Goal: Task Accomplishment & Management: Use online tool/utility

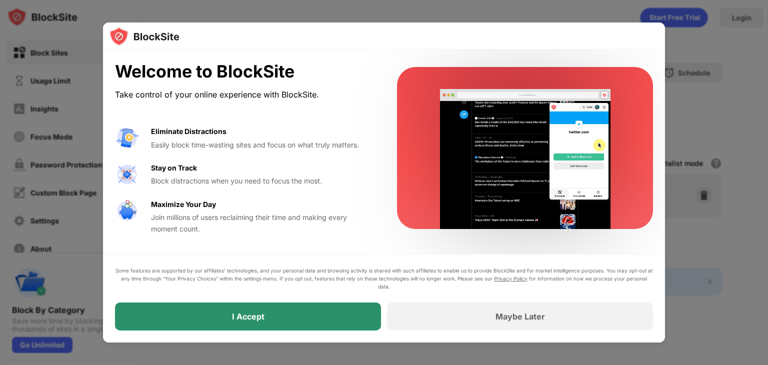
click at [242, 316] on div "I Accept" at bounding box center [248, 316] width 32 height 10
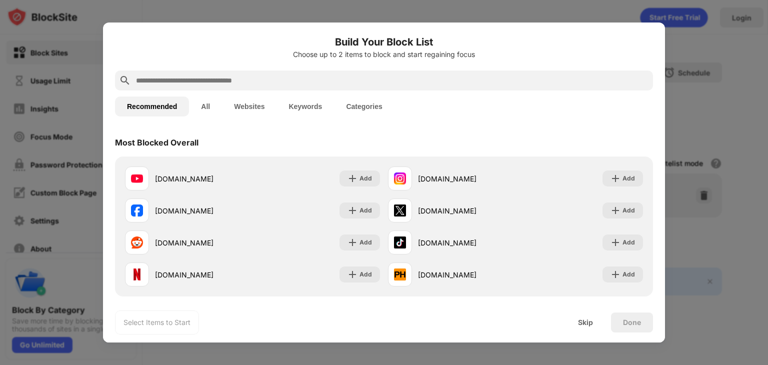
click at [365, 101] on button "Categories" at bounding box center [364, 106] width 60 height 20
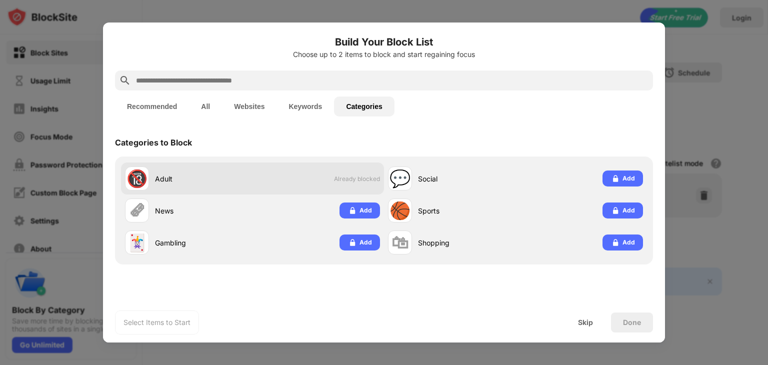
click at [237, 181] on div "Adult" at bounding box center [203, 178] width 97 height 10
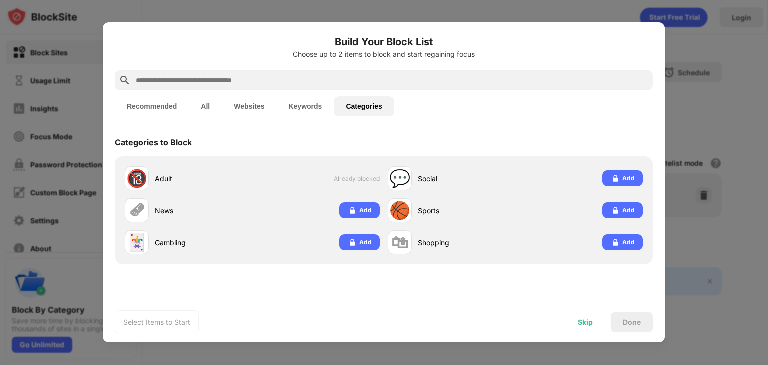
click at [587, 325] on div "Skip" at bounding box center [585, 322] width 15 height 8
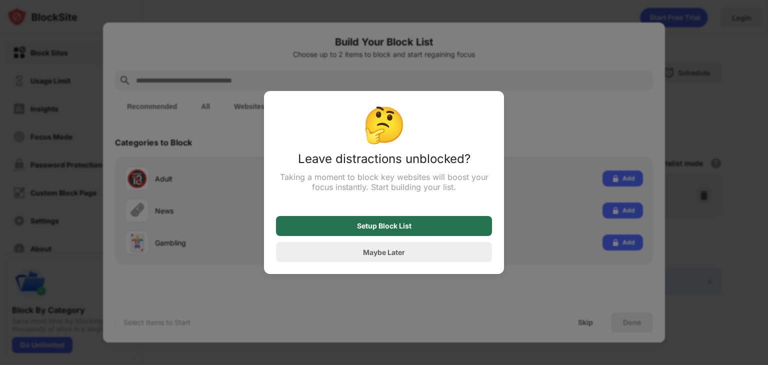
click at [430, 224] on div "Setup Block List" at bounding box center [384, 226] width 216 height 20
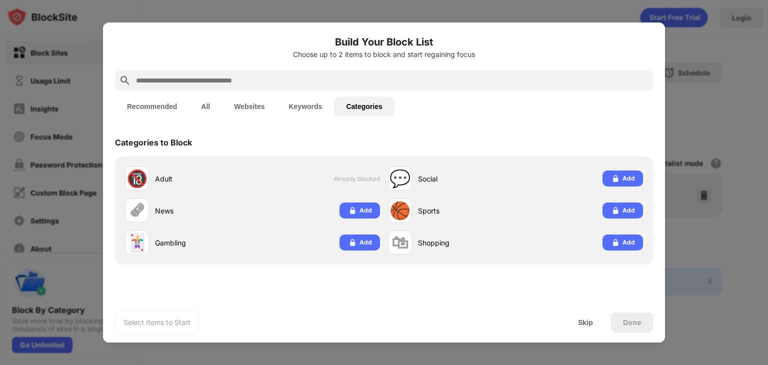
click at [623, 323] on div "Done" at bounding box center [632, 322] width 18 height 8
click at [582, 318] on div "Skip" at bounding box center [585, 322] width 15 height 8
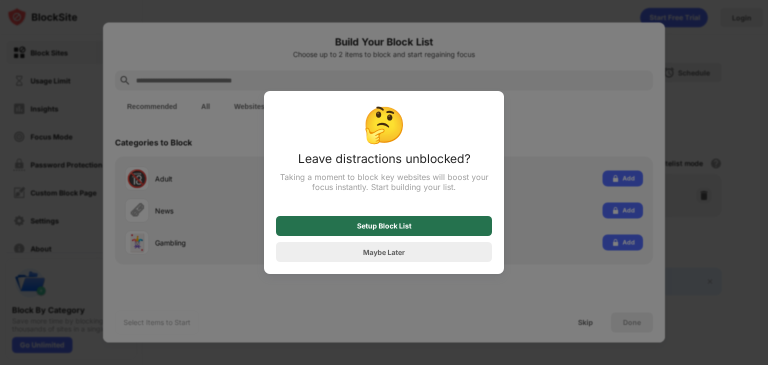
click at [420, 224] on div "Setup Block List" at bounding box center [384, 226] width 216 height 20
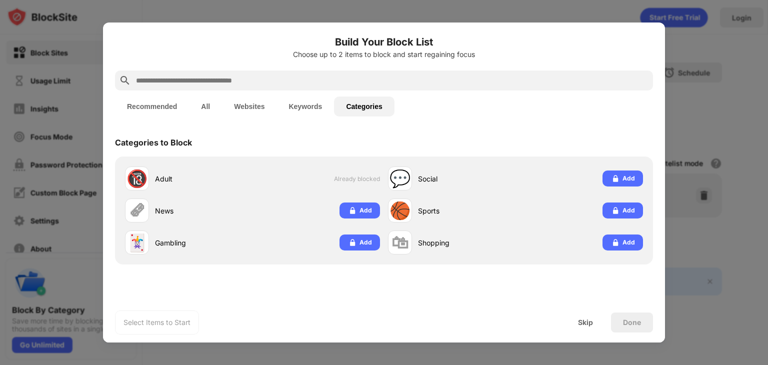
click at [252, 103] on button "Websites" at bounding box center [249, 106] width 54 height 20
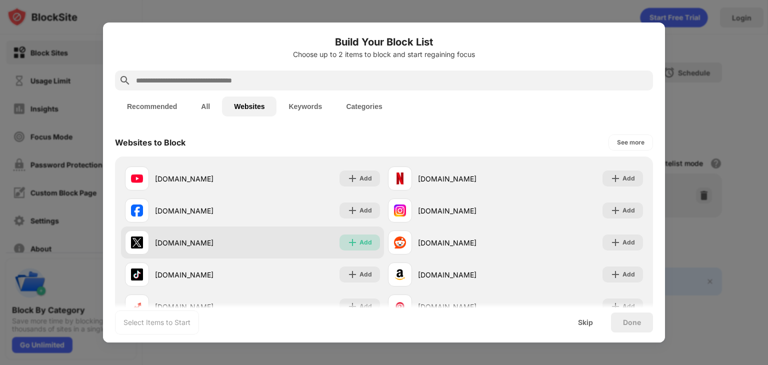
click at [362, 242] on div "Add" at bounding box center [365, 242] width 12 height 10
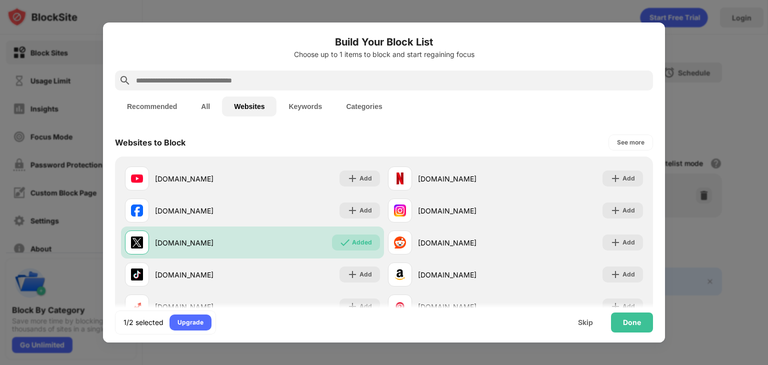
click at [302, 102] on button "Keywords" at bounding box center [304, 106] width 57 height 20
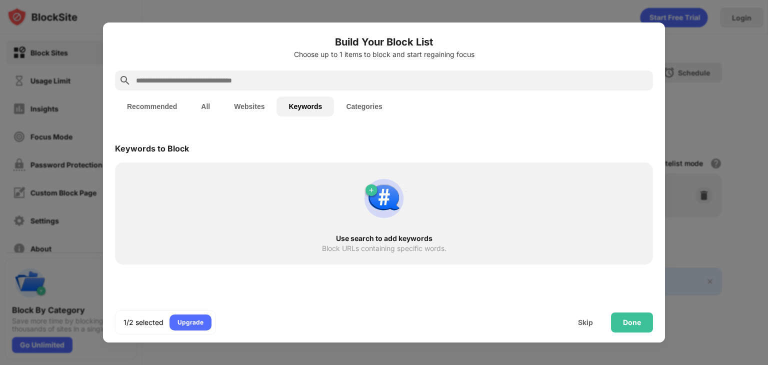
click at [201, 188] on div "Use search to add keywords Block URLs containing specific words." at bounding box center [384, 213] width 526 height 90
click at [369, 192] on img at bounding box center [384, 198] width 48 height 48
click at [190, 322] on div "Upgrade" at bounding box center [190, 322] width 26 height 10
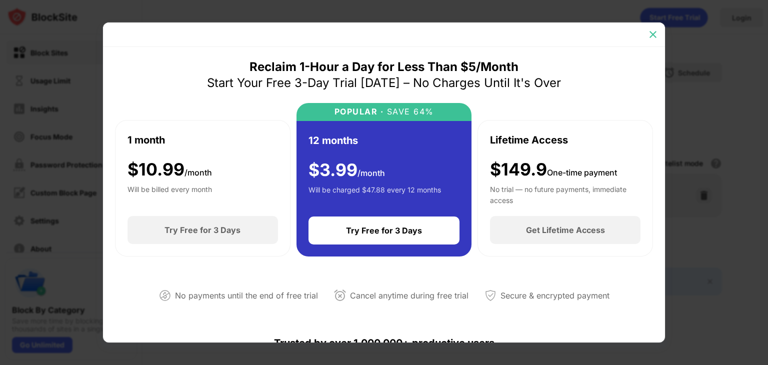
click at [651, 34] on img at bounding box center [653, 34] width 10 height 10
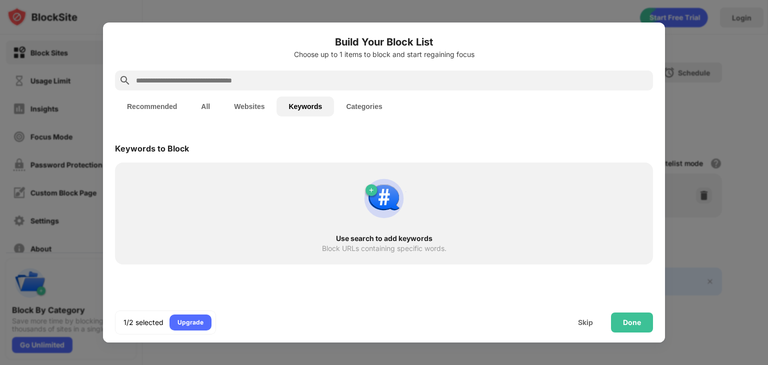
click at [193, 178] on div "Use search to add keywords Block URLs containing specific words." at bounding box center [384, 213] width 526 height 90
click at [384, 199] on img at bounding box center [384, 198] width 48 height 48
click at [264, 79] on input "text" at bounding box center [392, 80] width 514 height 12
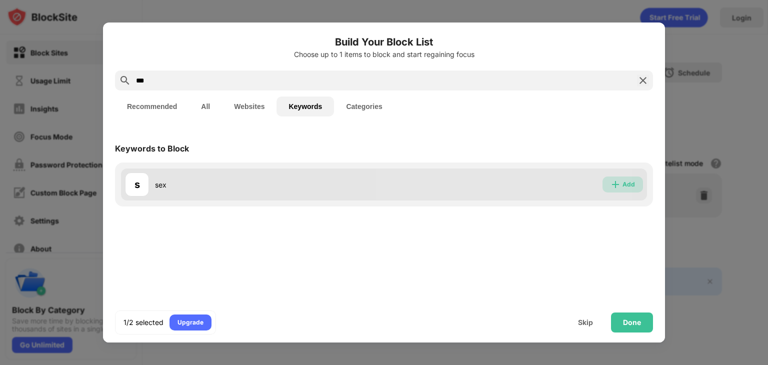
click at [627, 186] on div "Add" at bounding box center [628, 184] width 12 height 10
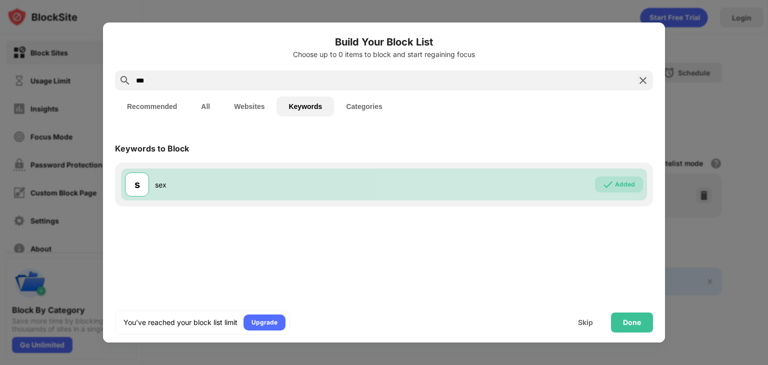
click at [342, 76] on input "***" at bounding box center [384, 80] width 498 height 12
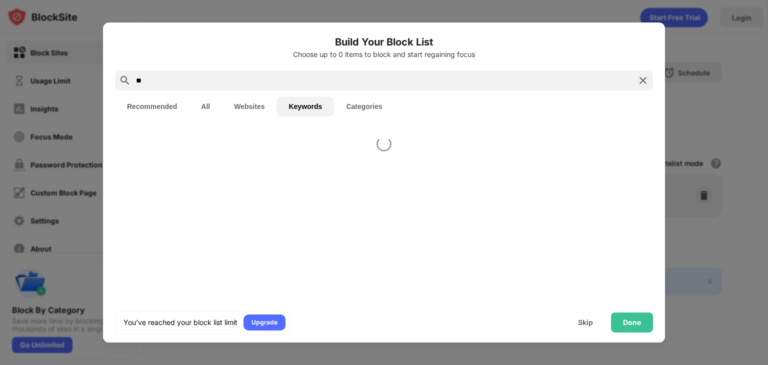
type input "*"
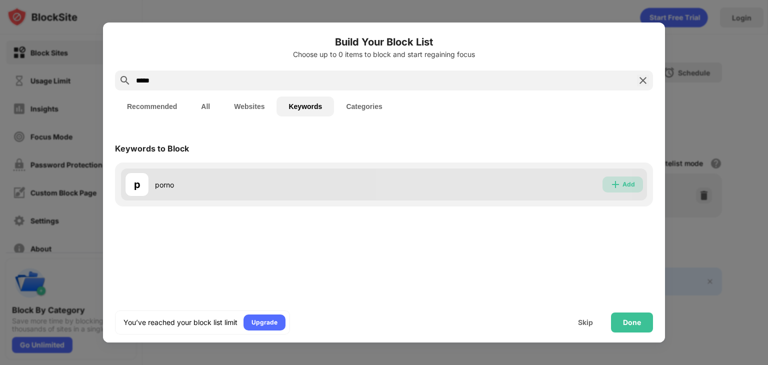
click at [622, 182] on div "Add" at bounding box center [622, 184] width 40 height 16
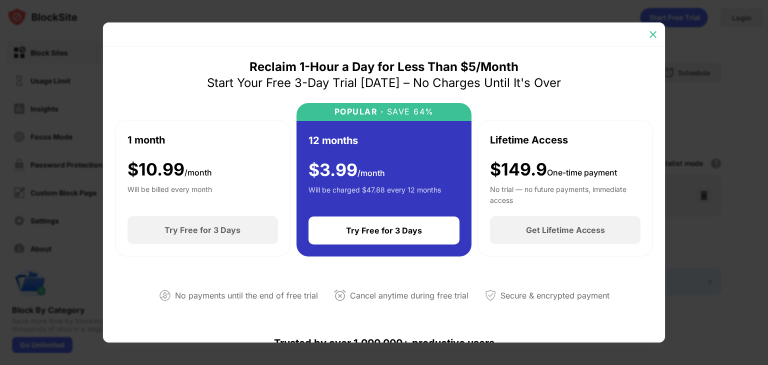
click at [654, 32] on img at bounding box center [653, 34] width 10 height 10
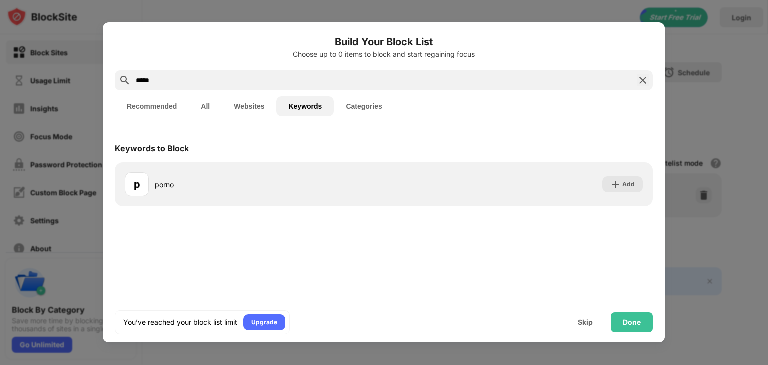
click at [411, 77] on input "*****" at bounding box center [384, 80] width 498 height 12
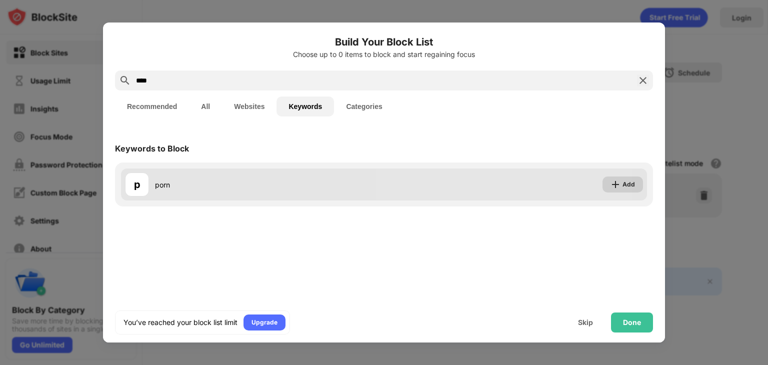
type input "****"
click at [622, 185] on div "Add" at bounding box center [628, 184] width 12 height 10
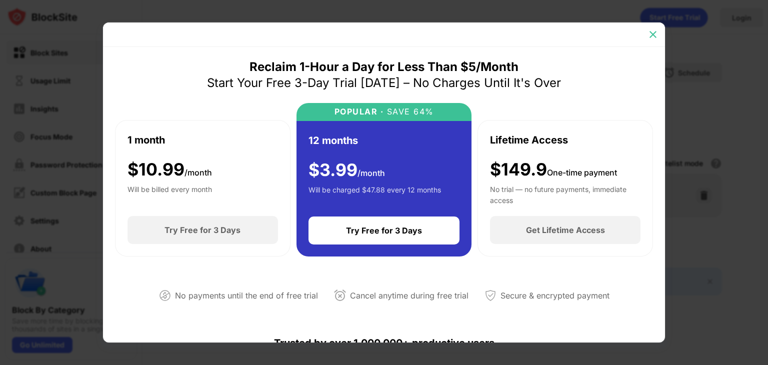
click at [653, 32] on img at bounding box center [653, 34] width 10 height 10
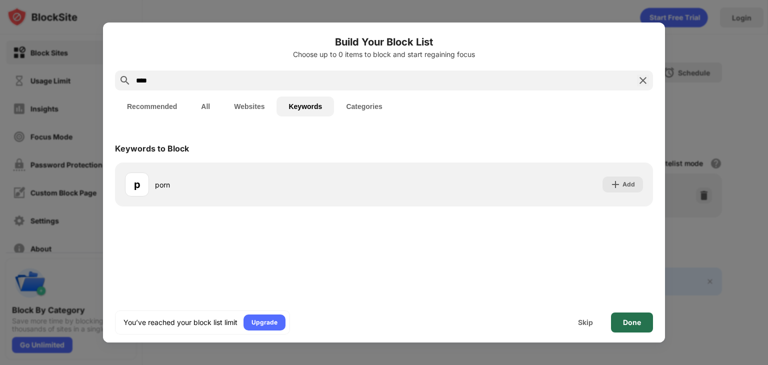
click at [632, 321] on div "Done" at bounding box center [632, 322] width 18 height 8
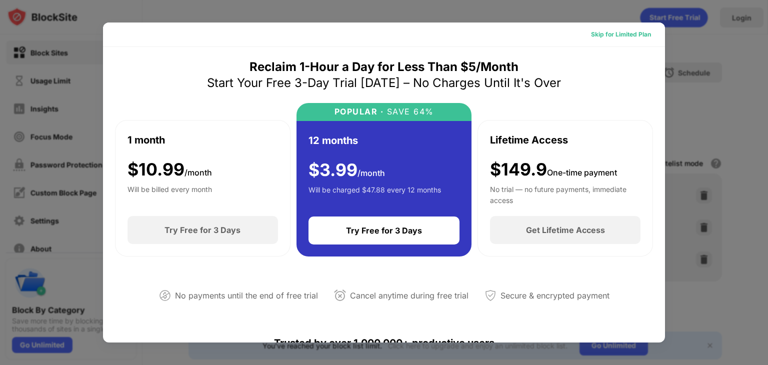
click at [616, 32] on div "Skip for Limited Plan" at bounding box center [621, 34] width 60 height 10
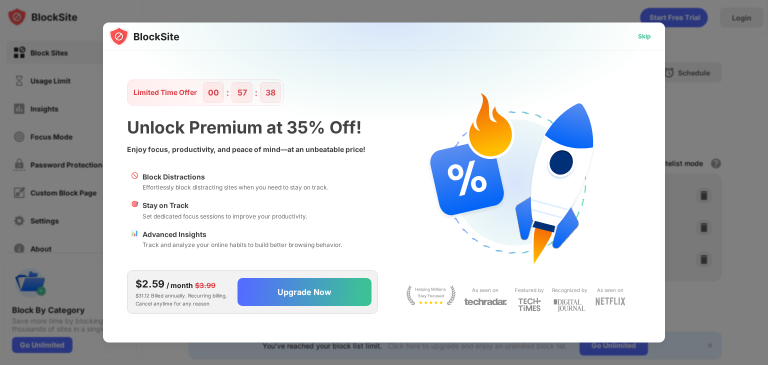
click at [644, 32] on div "Skip" at bounding box center [644, 36] width 13 height 10
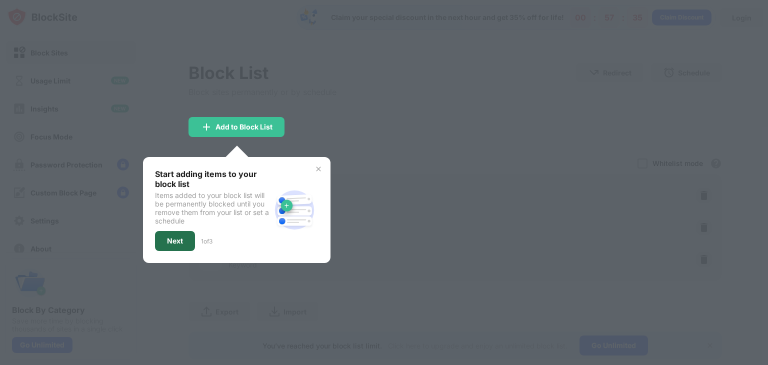
click at [170, 240] on div "Next" at bounding box center [175, 241] width 16 height 8
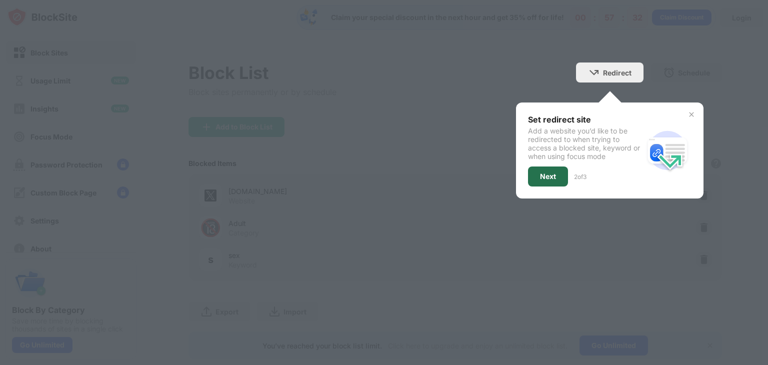
click at [533, 170] on div "Next" at bounding box center [548, 176] width 40 height 20
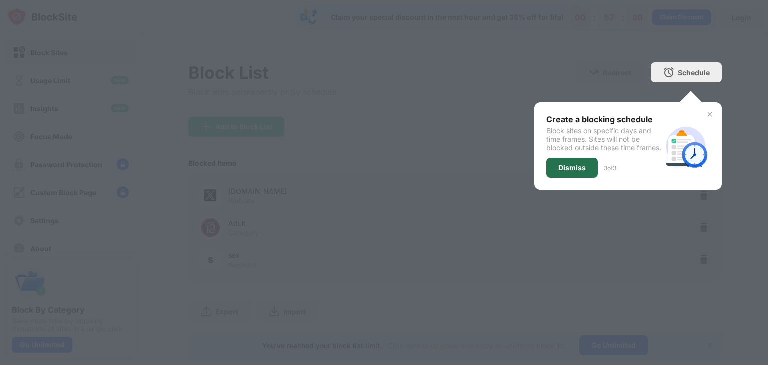
click at [560, 172] on div "Dismiss" at bounding box center [571, 168] width 27 height 8
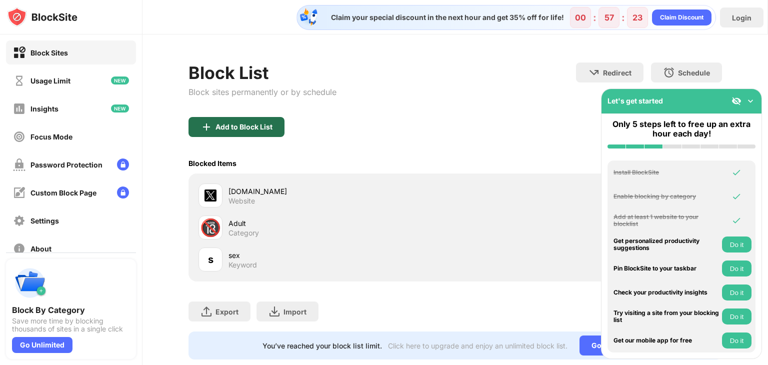
click at [246, 124] on div "Add to Block List" at bounding box center [243, 127] width 57 height 8
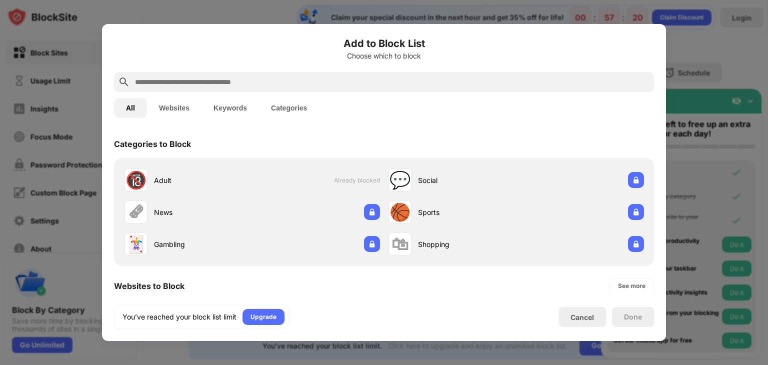
click at [255, 78] on input "text" at bounding box center [392, 82] width 516 height 12
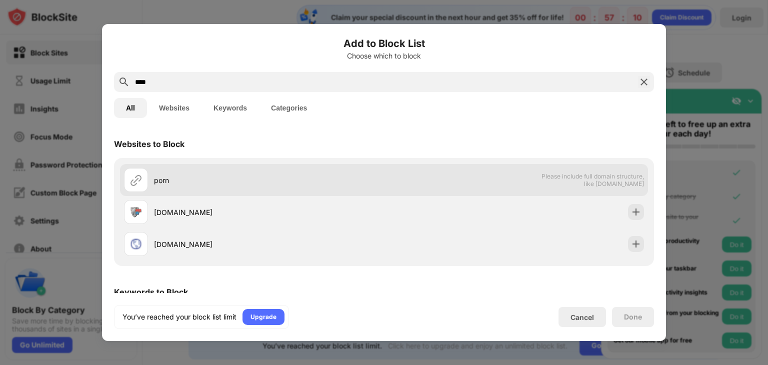
type input "****"
click at [574, 184] on span "Please include full domain structure, like [DOMAIN_NAME]" at bounding box center [592, 179] width 103 height 15
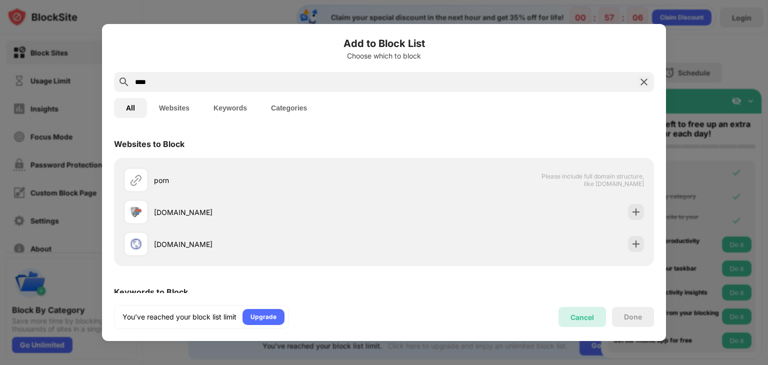
click at [577, 311] on div "Cancel" at bounding box center [581, 317] width 47 height 20
